Goal: Transaction & Acquisition: Purchase product/service

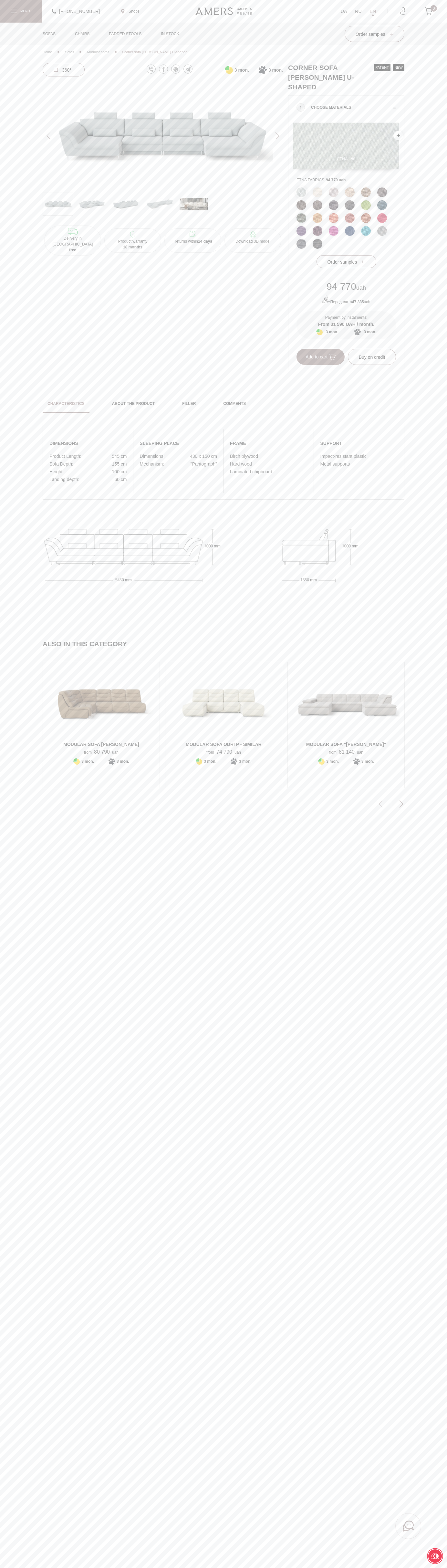
click at [320, 354] on span "Add to cart" at bounding box center [320, 356] width 30 height 5
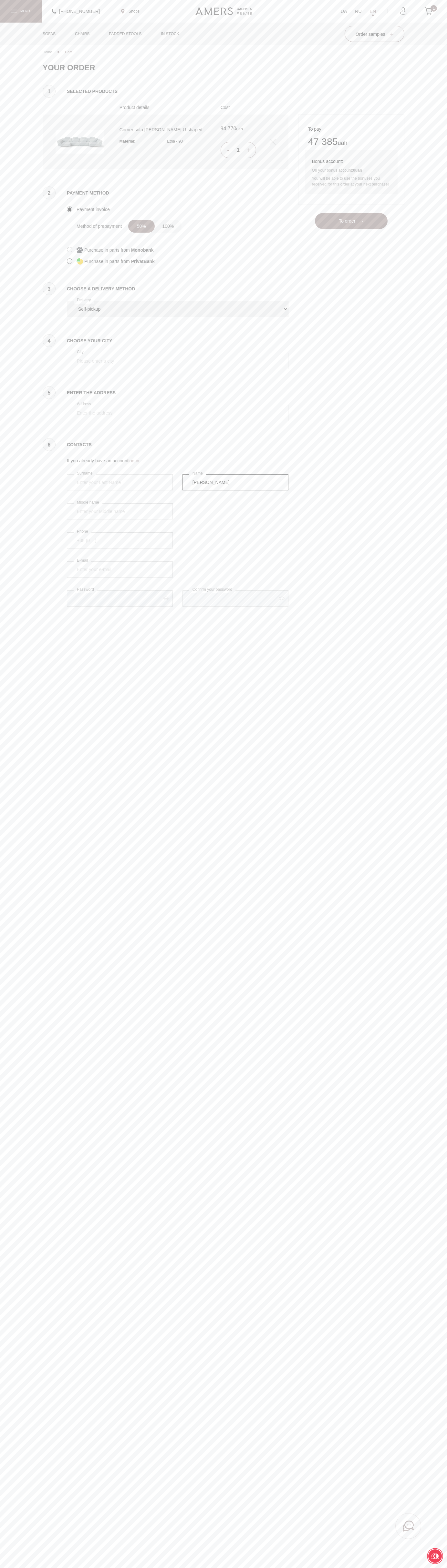
type input "Vasyl Kostenko"
select select "amers-delivery"
click at [428, 11] on icon at bounding box center [428, 10] width 8 height 7
type input "[PERSON_NAME]"
click at [428, 11] on icon at bounding box center [428, 10] width 8 height 7
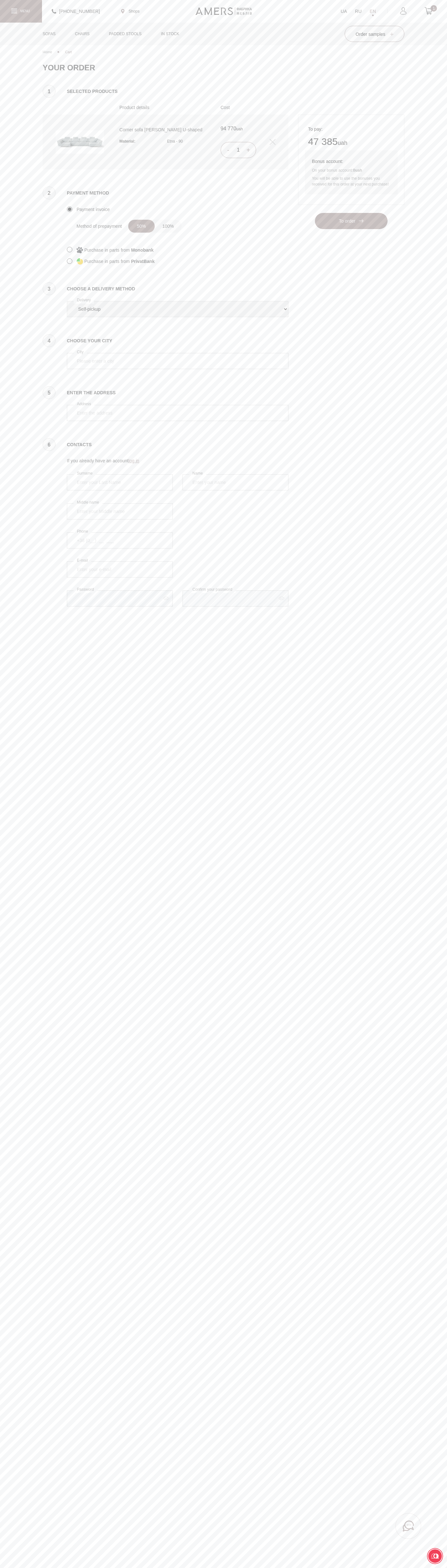
click at [428, 11] on icon at bounding box center [428, 10] width 8 height 7
type input "kiev"
type input "Google Ukraine 25B, Sagaydachnogo Str."
type input "Vasyl Kostenko"
type input "Kostenko"
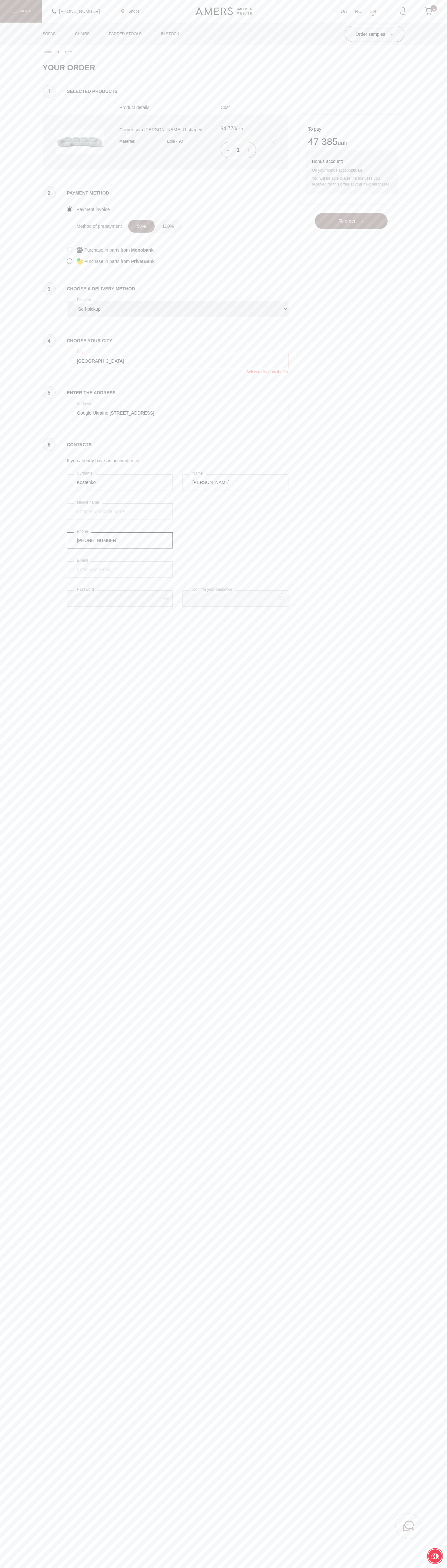
type input "[PHONE_NUMBER]"
type input "[EMAIL_ADDRESS][DOMAIN_NAME]"
select select "amers-delivery"
click at [331, 27] on div "Sofas Corner sofas Sofas" at bounding box center [224, 34] width 362 height 23
click at [424, 1198] on main "Home Cart Your cart is empty! Please start adding products and they will appear…" at bounding box center [224, 784] width 447 height 1568
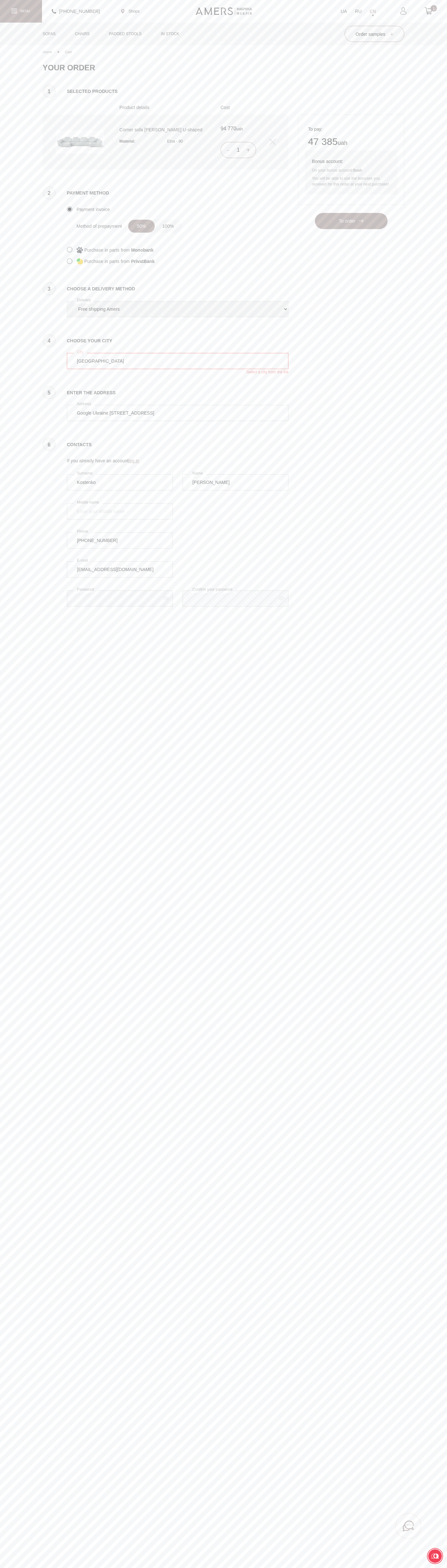
click at [346, 1568] on html "Please turn your screen +380737005770 Shops UA RU EN 1 Sofas Corner sofas Strai…" at bounding box center [224, 851] width 447 height 1702
click at [12, 1565] on main "Home Cart Your cart is empty! Please start adding products and they will appear…" at bounding box center [224, 784] width 447 height 1568
type input "kiev"
type input "Google Ukraine 25B, Sagaydachnogo Str."
type input "Vasyl Kostenko"
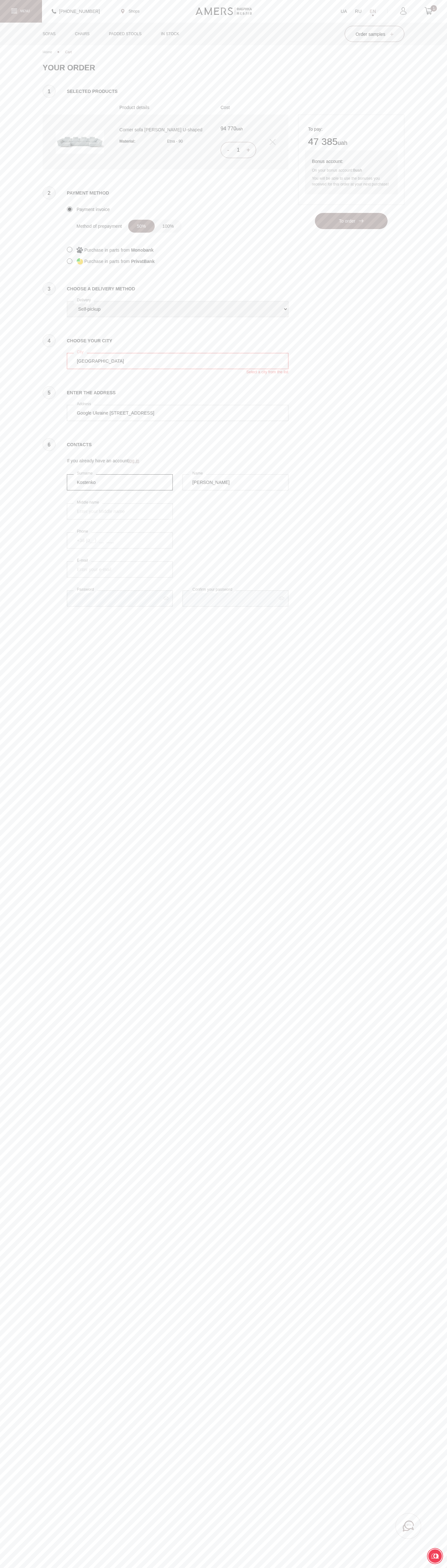
type input "Kostenko"
type input "+38 (650) 25 30 000"
type input "johnsmith006@storebotmail.joonix.net"
select select "amers-delivery"
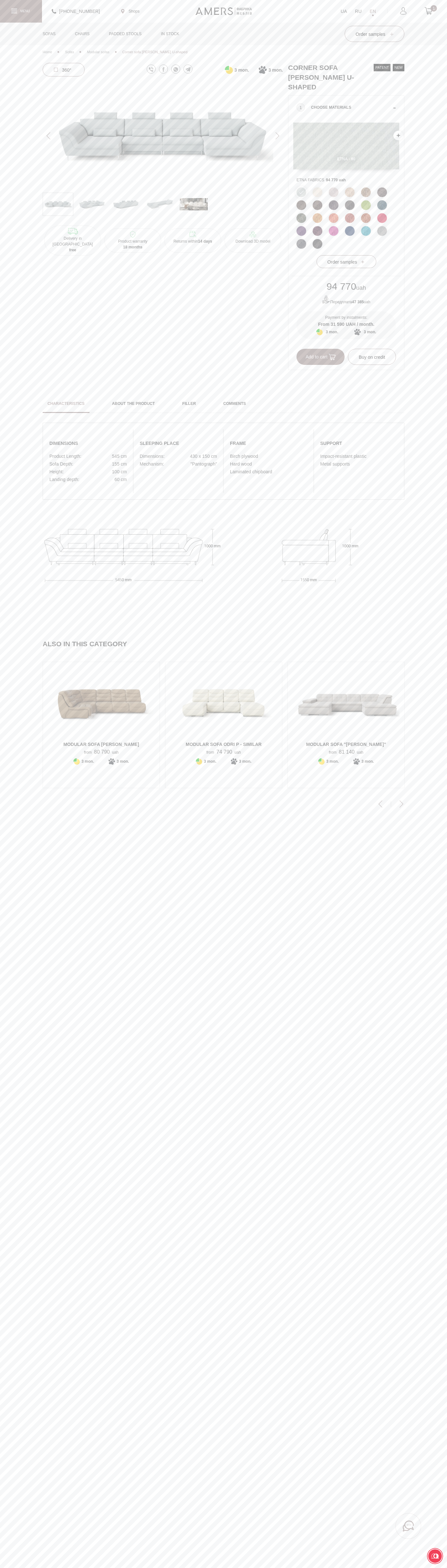
click at [428, 11] on icon at bounding box center [428, 10] width 8 height 7
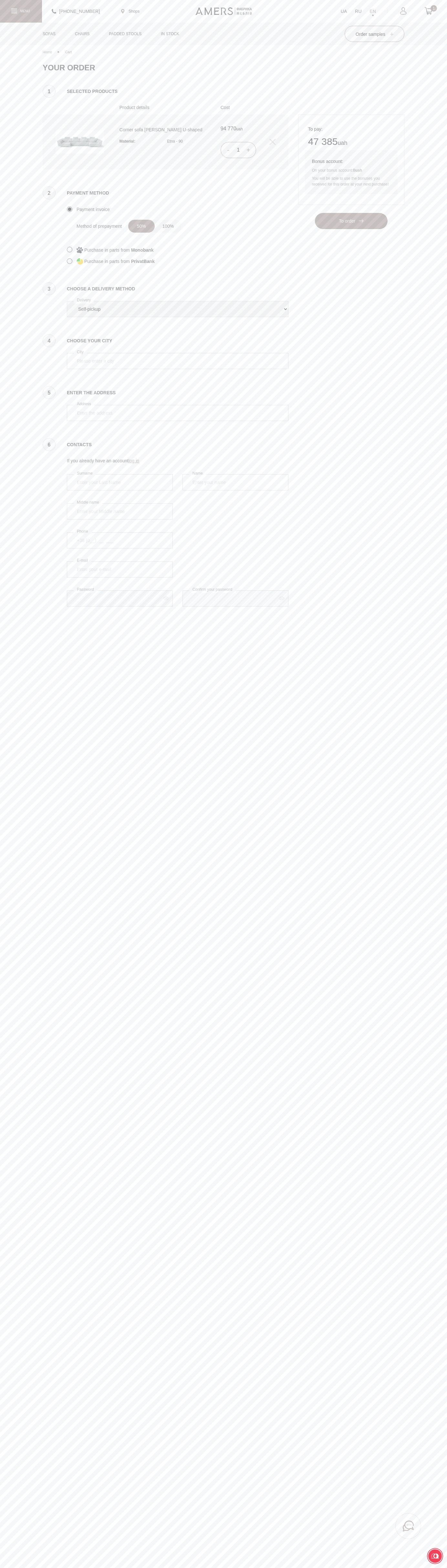
click at [273, 142] on link at bounding box center [272, 141] width 5 height 5
